Goal: Consume media (video, audio): Consume media (video, audio)

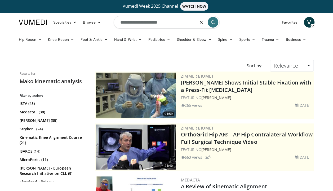
click at [154, 21] on input "**********" at bounding box center [167, 22] width 106 height 13
click at [199, 22] on icon "button" at bounding box center [201, 22] width 4 height 4
type input "**********"
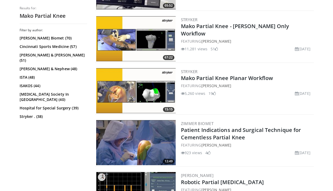
scroll to position [387, 0]
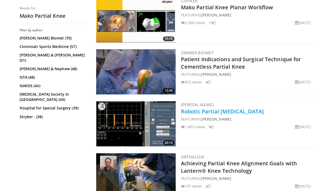
click at [231, 111] on link "Robotic Partial Knee Arthroplasty" at bounding box center [222, 110] width 83 height 7
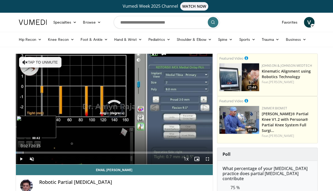
click at [23, 152] on div "Progress Bar" at bounding box center [23, 152] width 1 height 2
click at [29, 153] on div "Progress Bar" at bounding box center [29, 152] width 1 height 2
click at [35, 153] on div "Progress Bar" at bounding box center [35, 152] width 1 height 2
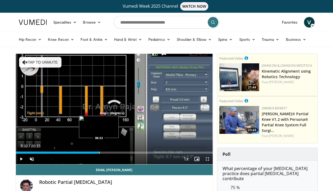
click at [99, 151] on div "Progress Bar" at bounding box center [99, 152] width 1 height 2
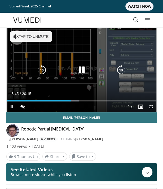
click at [78, 69] on icon "Video Player" at bounding box center [81, 70] width 11 height 11
click at [82, 64] on div "10 seconds Tap to unmute" at bounding box center [82, 70] width 150 height 84
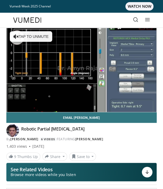
click at [80, 73] on div "10 seconds Tap to unmute" at bounding box center [82, 70] width 150 height 84
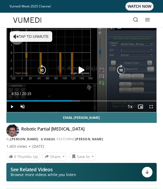
click at [73, 79] on div "10 seconds Tap to unmute" at bounding box center [82, 70] width 150 height 84
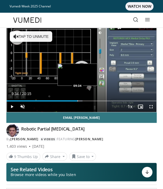
click at [77, 101] on div "Progress Bar" at bounding box center [77, 100] width 1 height 1
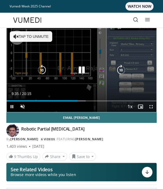
click at [85, 70] on icon "Video Player" at bounding box center [81, 70] width 11 height 11
